Goal: Information Seeking & Learning: Learn about a topic

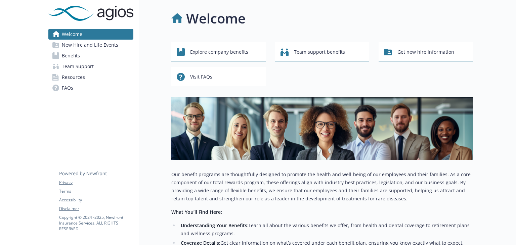
click at [66, 56] on span "Benefits" at bounding box center [71, 55] width 18 height 11
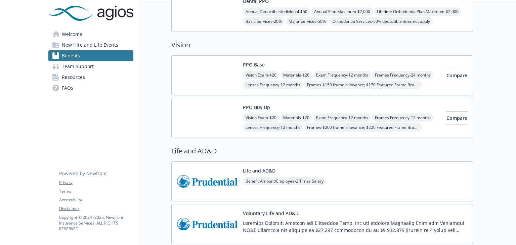
scroll to position [235, 0]
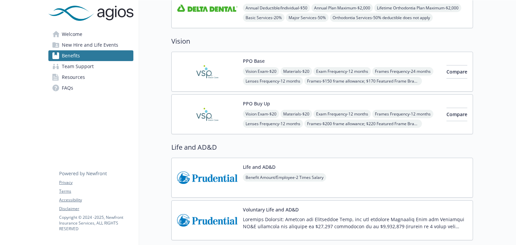
click at [202, 112] on img at bounding box center [207, 114] width 60 height 29
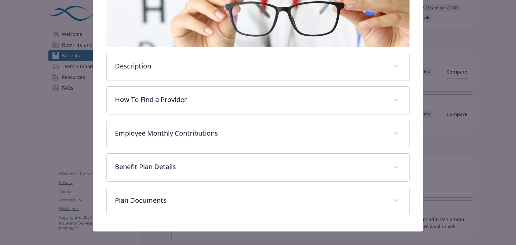
scroll to position [135, 0]
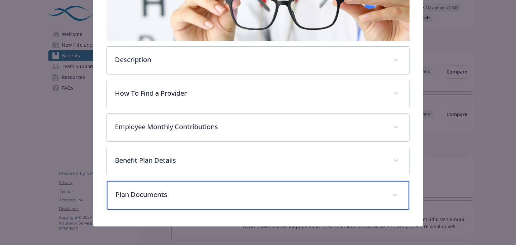
click at [393, 194] on icon "details for plan Vision - PPO Buy Up - Vision" at bounding box center [395, 195] width 4 height 3
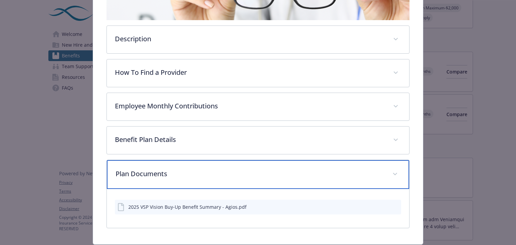
scroll to position [175, 0]
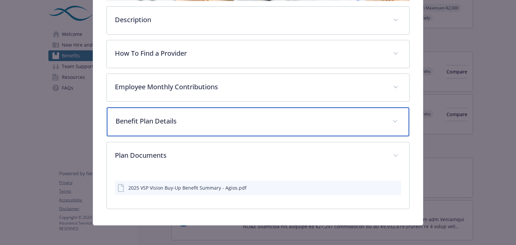
click at [393, 120] on icon "details for plan Vision - PPO Buy Up - Vision" at bounding box center [395, 121] width 4 height 2
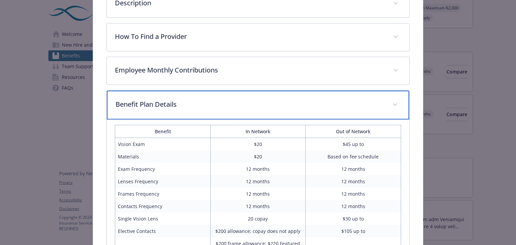
scroll to position [276, 0]
